Goal: Browse casually: Explore the website without a specific task or goal

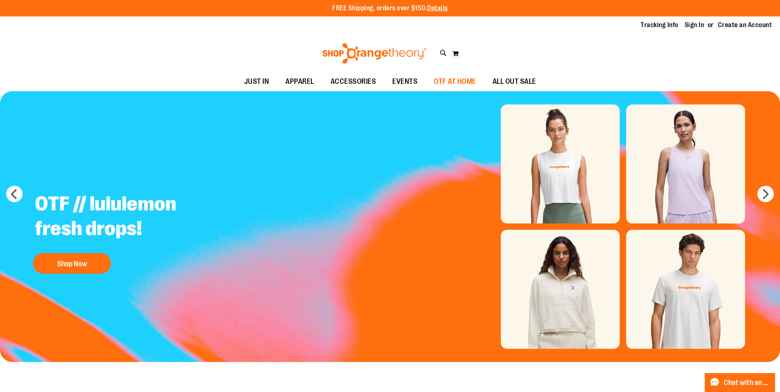
click at [469, 83] on span "OTF AT HOME" at bounding box center [455, 81] width 42 height 19
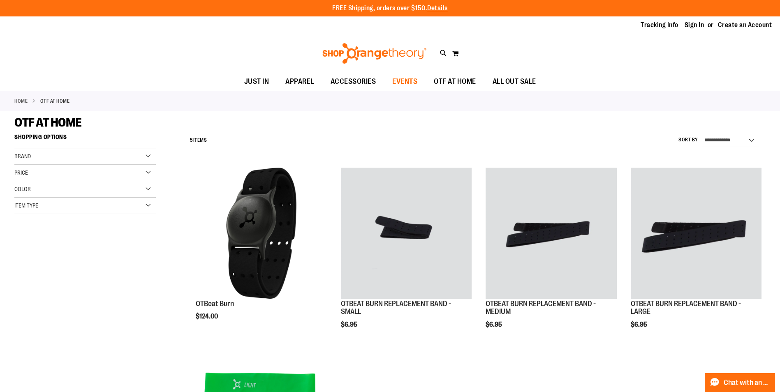
click at [412, 83] on span "EVENTS" at bounding box center [404, 81] width 25 height 19
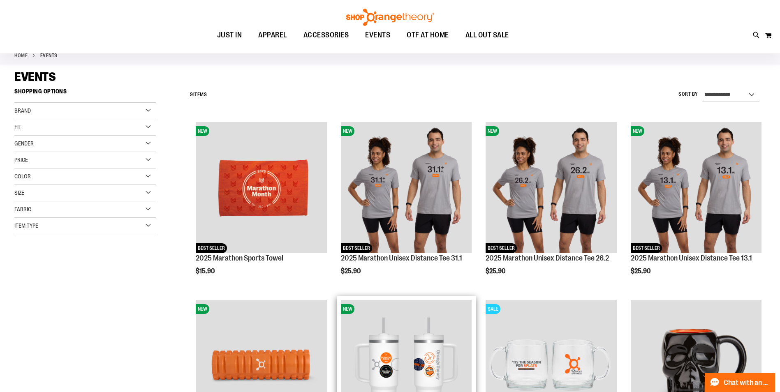
scroll to position [41, 0]
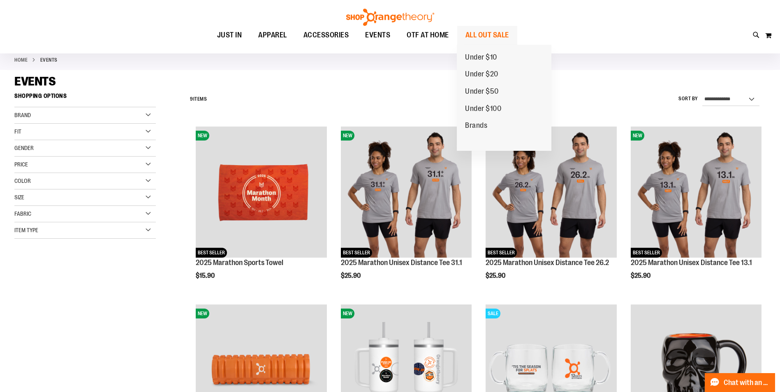
click at [464, 40] on link "ALL OUT SALE" at bounding box center [487, 35] width 60 height 19
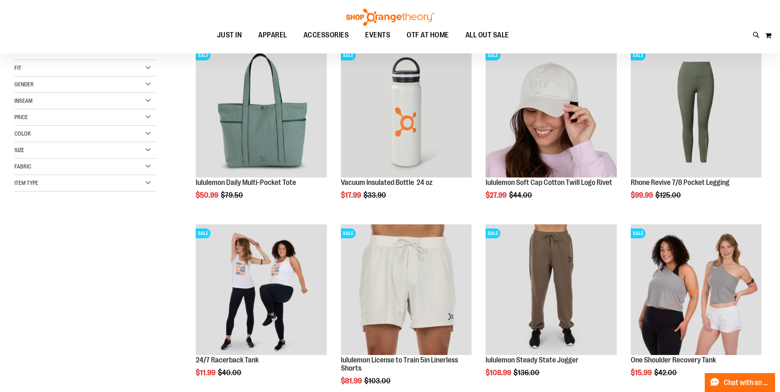
scroll to position [123, 0]
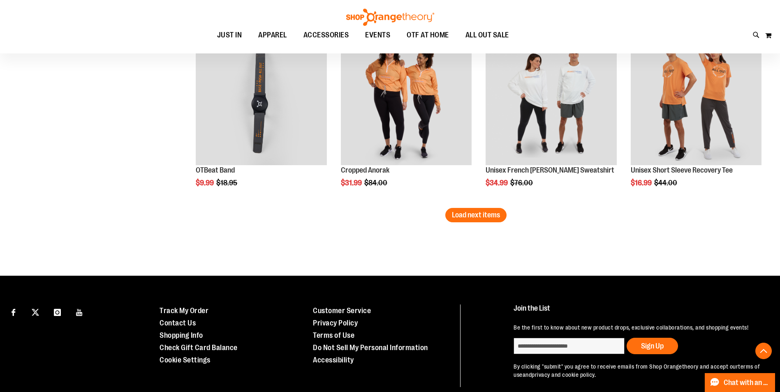
scroll to position [1518, 0]
